Goal: Task Accomplishment & Management: Use online tool/utility

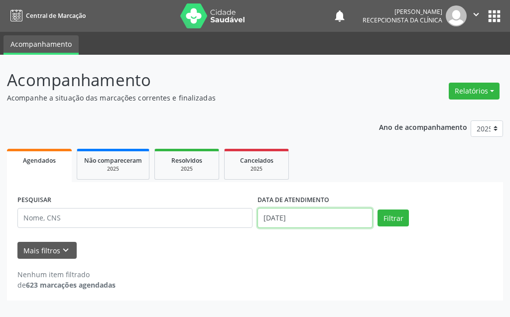
click at [324, 216] on input "[DATE]" at bounding box center [315, 218] width 115 height 20
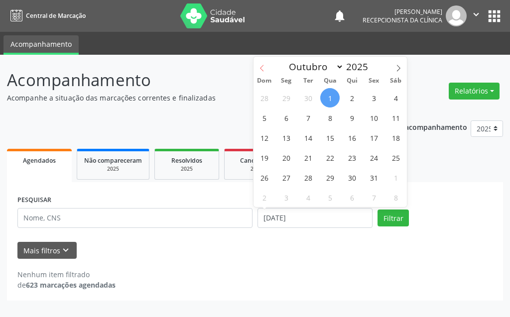
click at [260, 68] on icon at bounding box center [262, 68] width 7 height 7
select select "8"
click at [351, 155] on span "25" at bounding box center [351, 157] width 19 height 19
type input "[DATE]"
click at [351, 155] on span "25" at bounding box center [351, 157] width 19 height 19
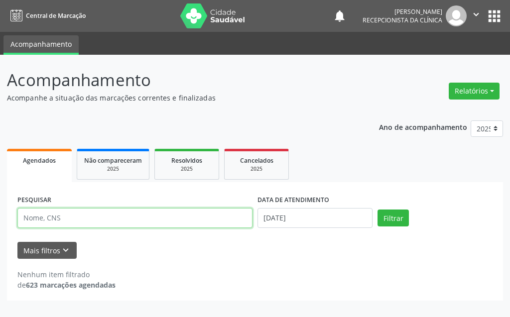
click at [151, 219] on input "text" at bounding box center [134, 218] width 235 height 20
type input "clara so"
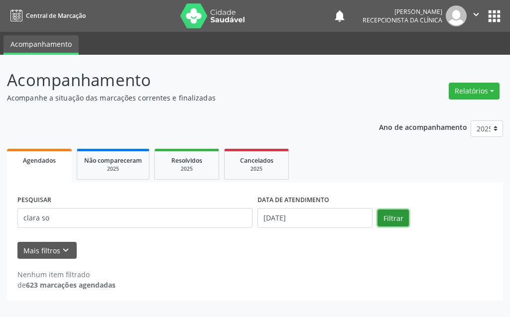
click at [396, 223] on button "Filtrar" at bounding box center [393, 218] width 31 height 17
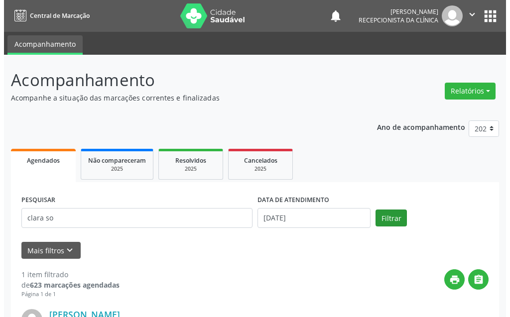
scroll to position [134, 0]
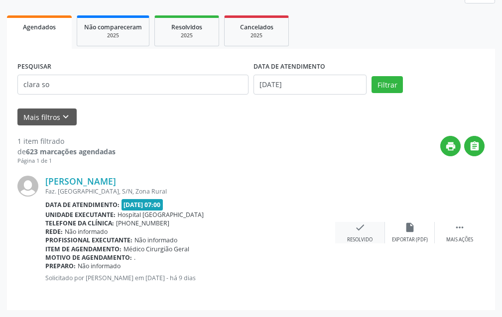
click at [361, 230] on icon "check" at bounding box center [360, 227] width 11 height 11
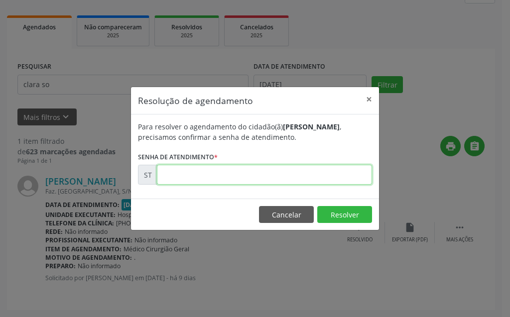
click at [291, 171] on input "text" at bounding box center [264, 175] width 215 height 20
type input "00023168"
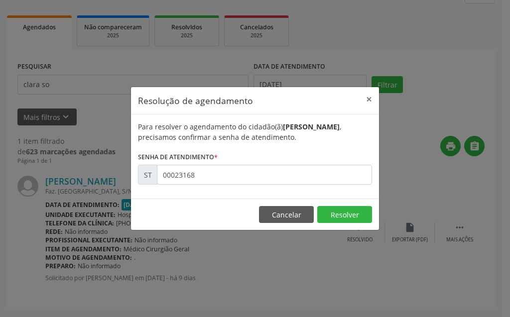
click at [350, 224] on footer "Cancelar Resolver" at bounding box center [255, 214] width 248 height 31
click at [352, 216] on button "Resolver" at bounding box center [344, 214] width 55 height 17
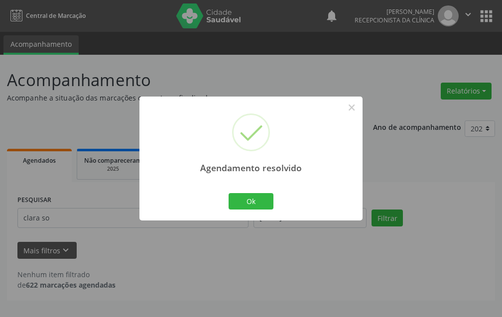
scroll to position [0, 0]
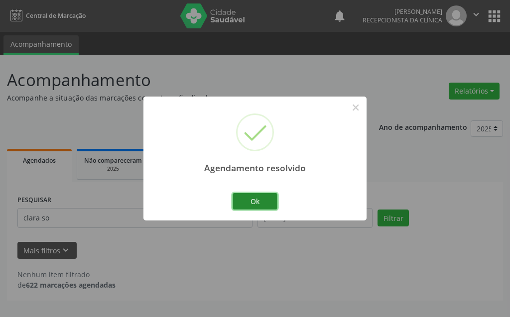
click at [257, 197] on button "Ok" at bounding box center [255, 201] width 45 height 17
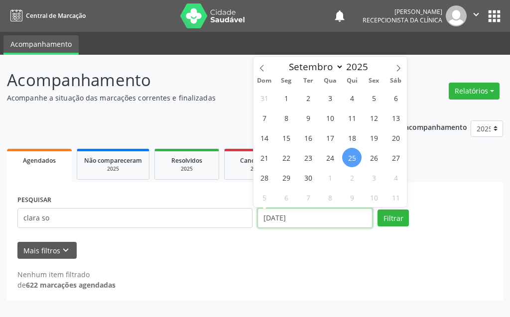
click at [347, 224] on input "[DATE]" at bounding box center [315, 218] width 115 height 20
click at [329, 157] on span "24" at bounding box center [329, 157] width 19 height 19
type input "[DATE]"
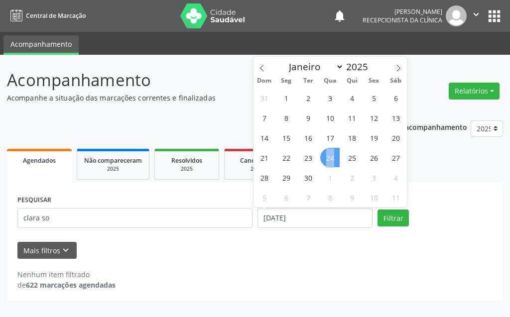
click at [329, 157] on span "24" at bounding box center [329, 157] width 19 height 19
click at [329, 157] on ul "Agendados Não compareceram 2025 Resolvidos 2025 Cancelados 2025" at bounding box center [255, 164] width 496 height 36
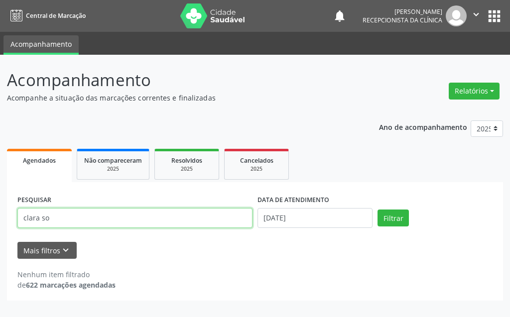
click at [183, 218] on input "clara so" at bounding box center [134, 218] width 235 height 20
type input "c"
type input "[PERSON_NAME]"
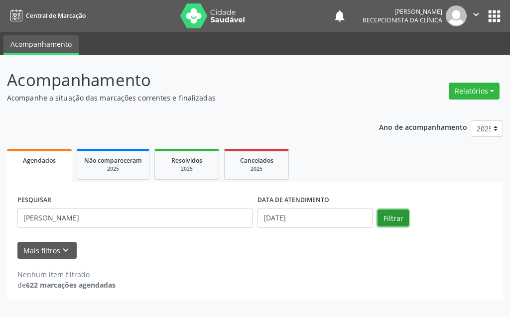
click at [393, 217] on button "Filtrar" at bounding box center [393, 218] width 31 height 17
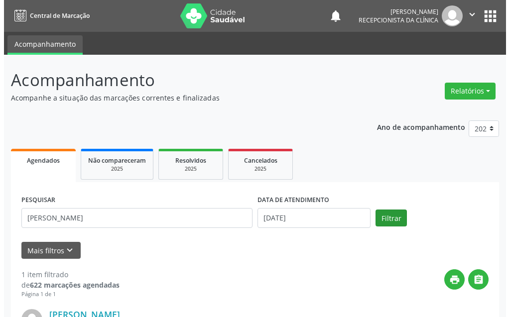
scroll to position [134, 0]
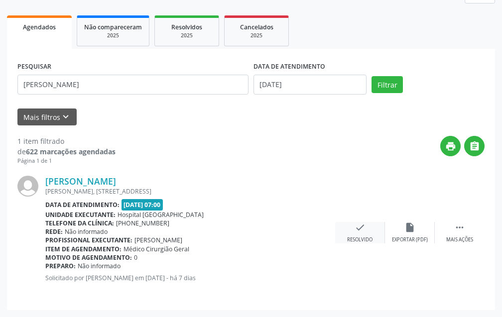
click at [359, 231] on icon "check" at bounding box center [360, 227] width 11 height 11
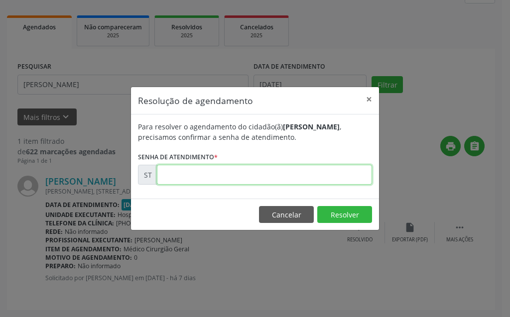
click at [319, 182] on input "text" at bounding box center [264, 175] width 215 height 20
type input "00023427"
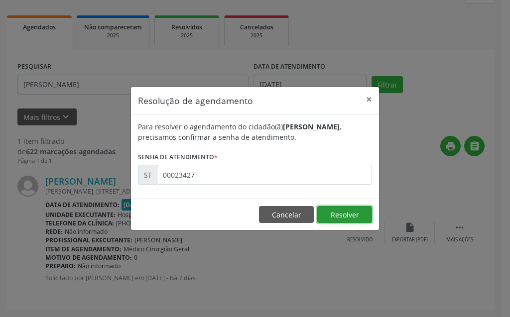
click at [347, 212] on button "Resolver" at bounding box center [344, 214] width 55 height 17
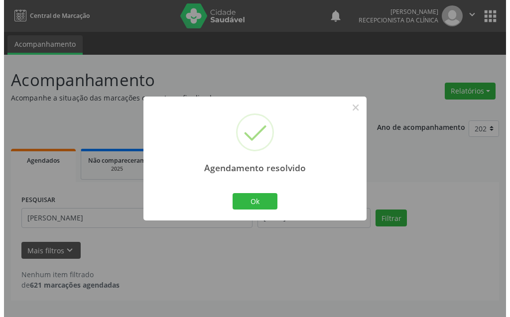
scroll to position [0, 0]
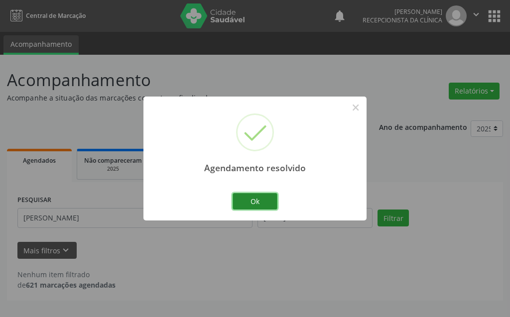
click at [245, 204] on button "Ok" at bounding box center [255, 201] width 45 height 17
